Goal: Navigation & Orientation: Find specific page/section

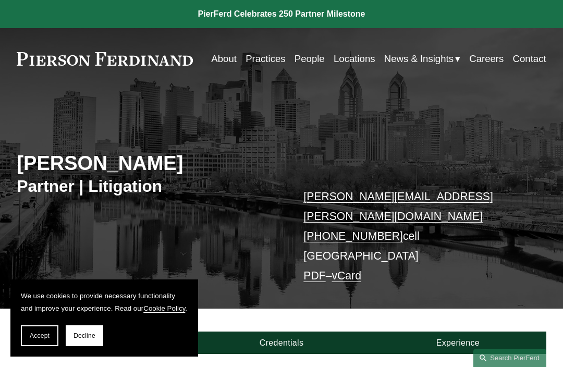
click at [224, 58] on link "About" at bounding box center [224, 58] width 26 height 19
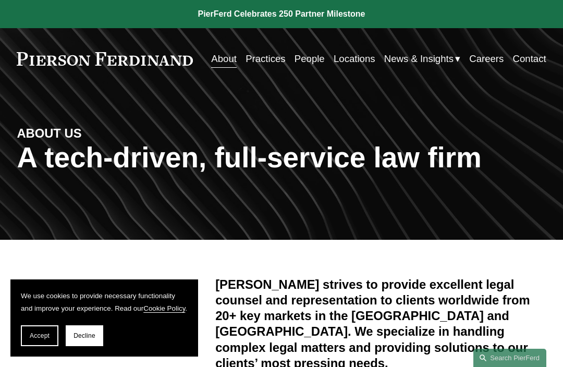
click at [304, 67] on link "People" at bounding box center [310, 58] width 30 height 19
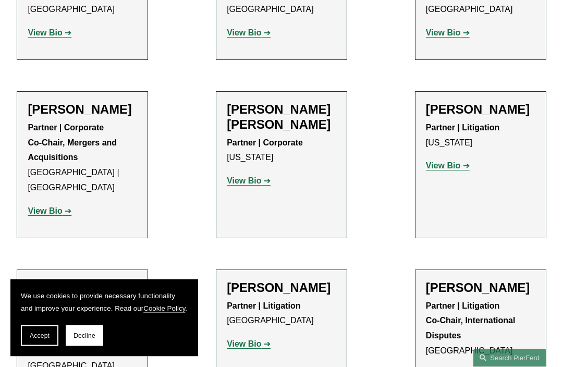
scroll to position [2694, 0]
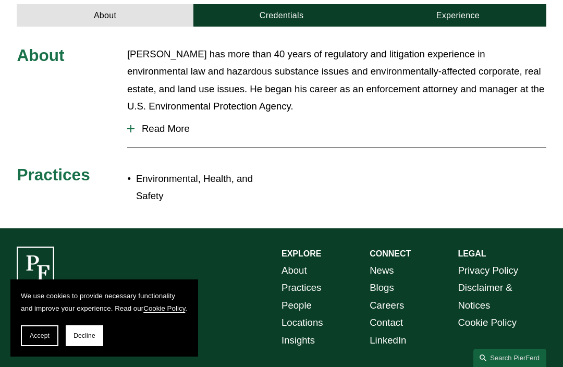
scroll to position [334, 0]
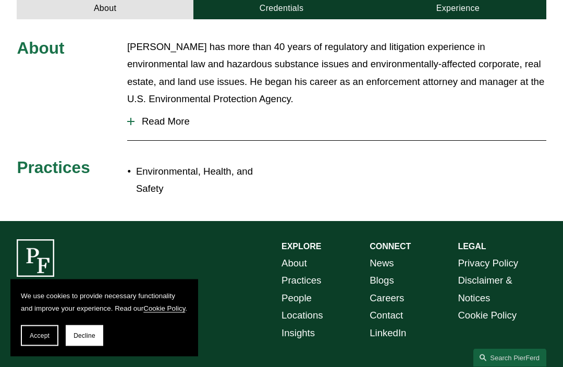
click at [318, 307] on link "Locations" at bounding box center [303, 315] width 42 height 17
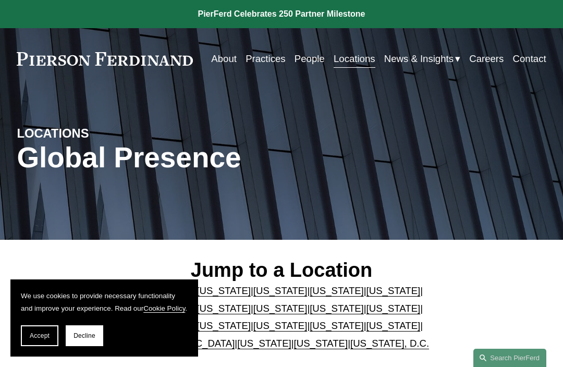
click at [228, 62] on link "About" at bounding box center [224, 58] width 26 height 19
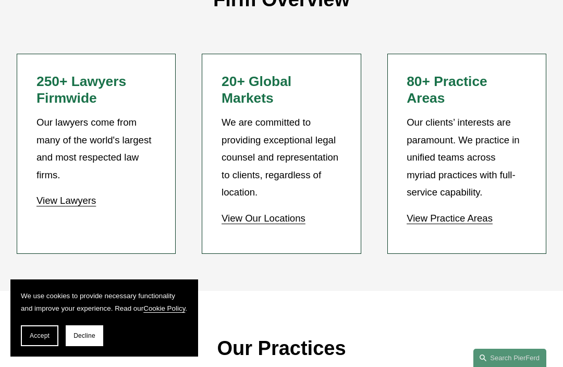
scroll to position [780, 0]
